Goal: Task Accomplishment & Management: Manage account settings

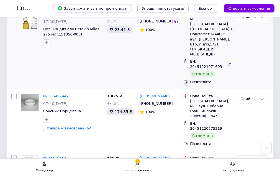
scroll to position [194, 0]
click at [261, 22] on div "Прийнято" at bounding box center [252, 16] width 33 height 11
click at [259, 31] on li "Виконано" at bounding box center [252, 28] width 32 height 10
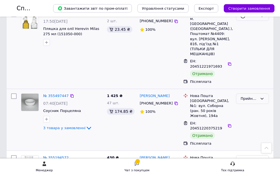
click at [256, 102] on div "Прийнято" at bounding box center [248, 99] width 17 height 6
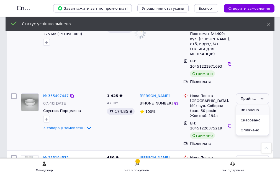
click at [260, 115] on li "Виконано" at bounding box center [252, 110] width 32 height 10
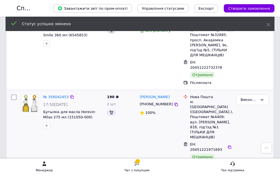
scroll to position [0, 0]
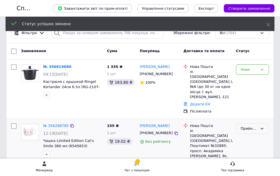
click at [252, 126] on div "Прийнято" at bounding box center [248, 129] width 17 height 6
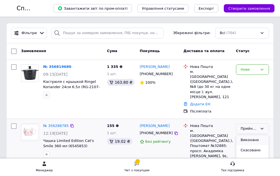
click at [257, 144] on li "Виконано" at bounding box center [252, 140] width 32 height 10
click at [261, 72] on div "Нове" at bounding box center [252, 69] width 33 height 11
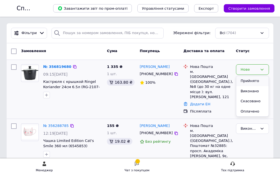
click at [256, 82] on li "Прийнято" at bounding box center [252, 81] width 32 height 10
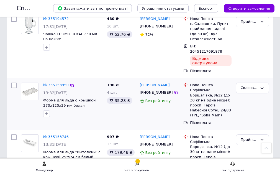
scroll to position [332, 0]
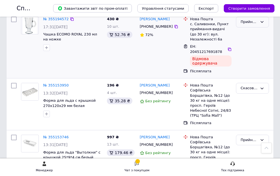
click at [252, 25] on div "Прийнято" at bounding box center [248, 22] width 17 height 6
click at [258, 49] on li "Скасовано" at bounding box center [252, 43] width 32 height 10
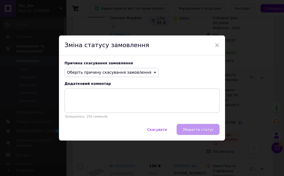
click at [111, 72] on span "Оберіть причину скасування замовлення" at bounding box center [109, 72] width 84 height 4
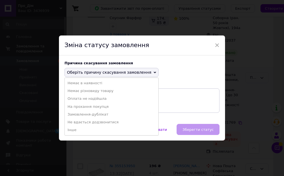
drag, startPoint x: 160, startPoint y: 67, endPoint x: 202, endPoint y: 61, distance: 42.0
click at [162, 68] on div "Оберіть причину скасування замовлення Немає в наявності [PERSON_NAME] різновиду…" at bounding box center [141, 72] width 155 height 9
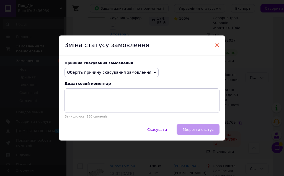
click at [215, 42] on span "×" at bounding box center [216, 44] width 5 height 9
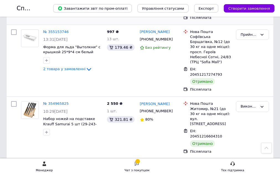
scroll to position [443, 0]
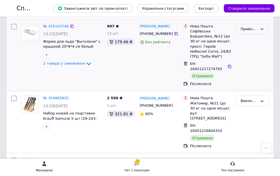
click at [256, 32] on div "Прийнято" at bounding box center [248, 29] width 17 height 6
click at [257, 46] on li "Виконано" at bounding box center [252, 40] width 32 height 10
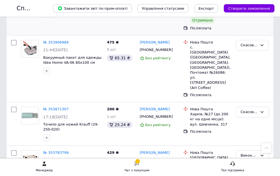
scroll to position [664, 0]
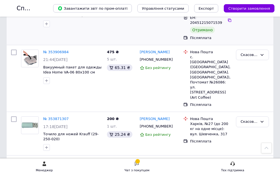
click at [255, 15] on li "Виконано" at bounding box center [252, 9] width 32 height 10
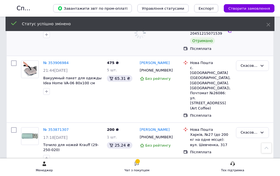
scroll to position [581, 0]
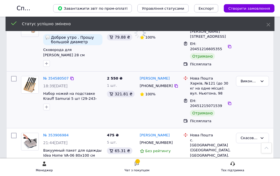
click at [252, 27] on div "Прийнято" at bounding box center [248, 25] width 17 height 6
click at [256, 41] on li "Виконано" at bounding box center [252, 36] width 32 height 10
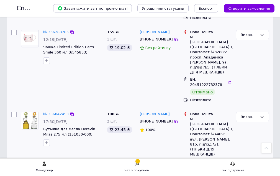
scroll to position [0, 0]
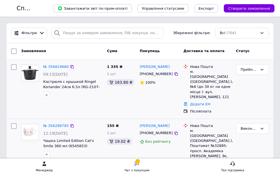
click at [105, 70] on div "№ 356819680 09:15[DATE] Кастрюля с крышкой Ringel Koriander 24см 6.5л (RG-2107-…" at bounding box center [73, 81] width 64 height 39
click at [69, 67] on link "№ 356819680" at bounding box center [55, 66] width 25 height 4
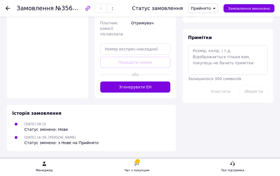
scroll to position [304, 0]
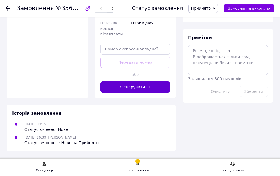
click at [158, 92] on button "Згенерувати ЕН" at bounding box center [135, 86] width 70 height 11
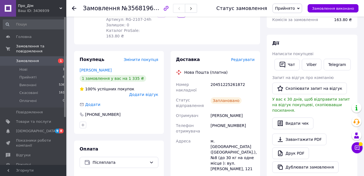
scroll to position [64, 0]
